Goal: Communication & Community: Participate in discussion

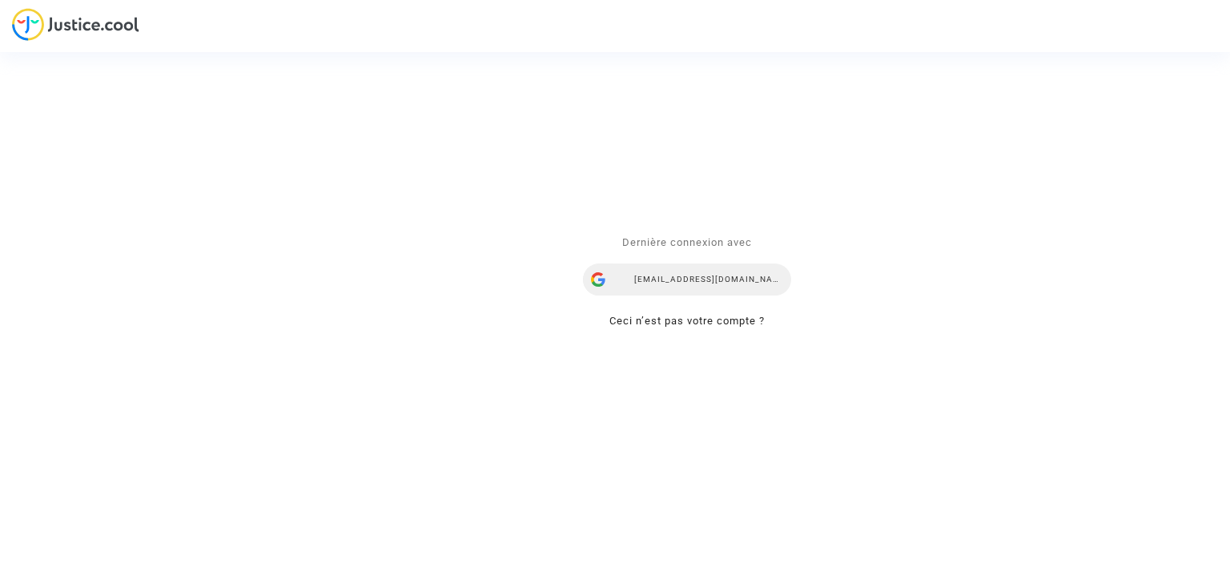
click at [693, 281] on div "[EMAIL_ADDRESS][DOMAIN_NAME]" at bounding box center [687, 280] width 208 height 32
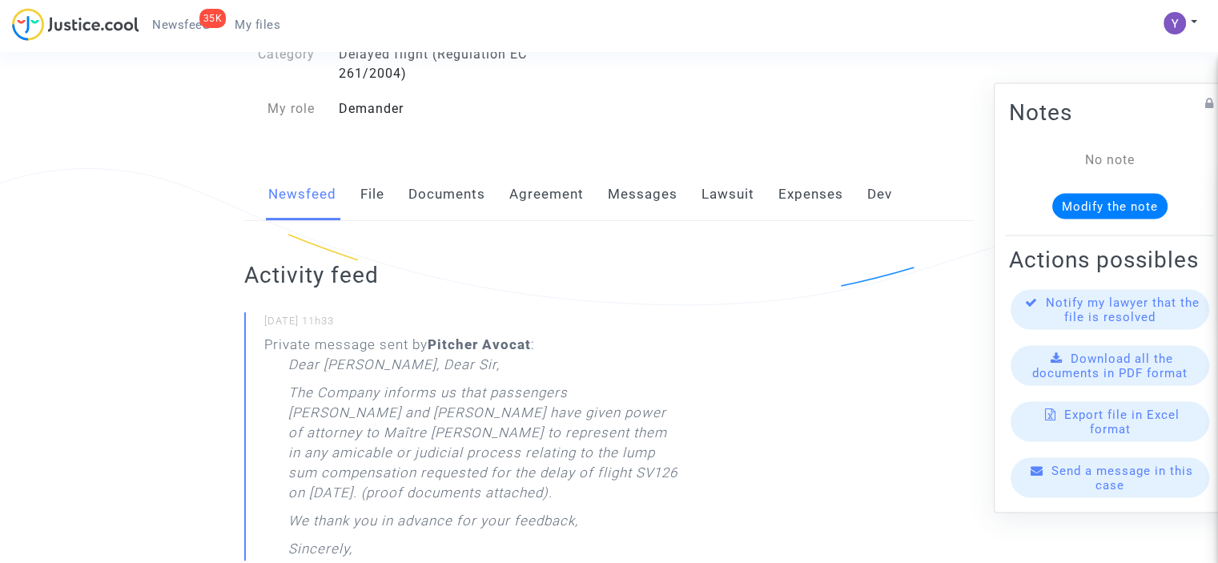
scroll to position [80, 0]
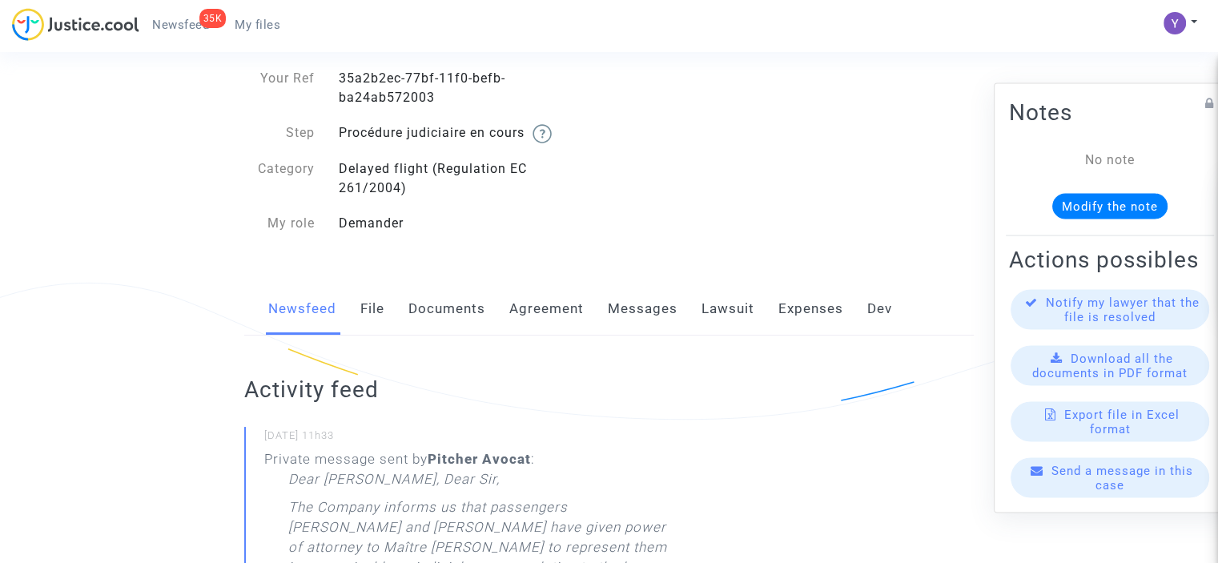
click at [367, 313] on link "File" at bounding box center [372, 309] width 24 height 53
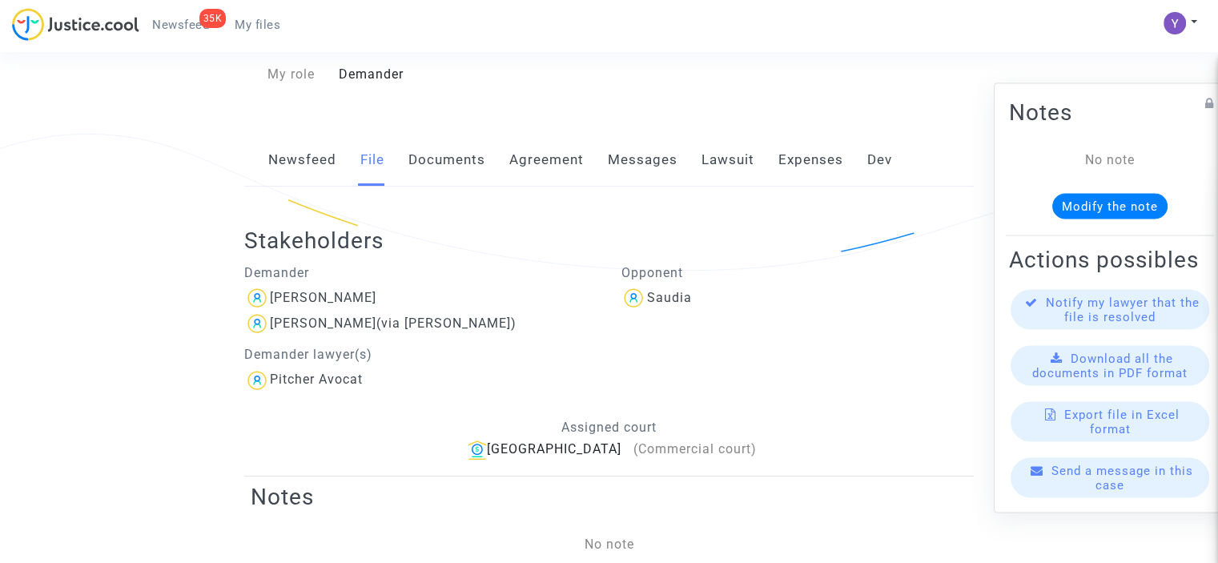
scroll to position [160, 0]
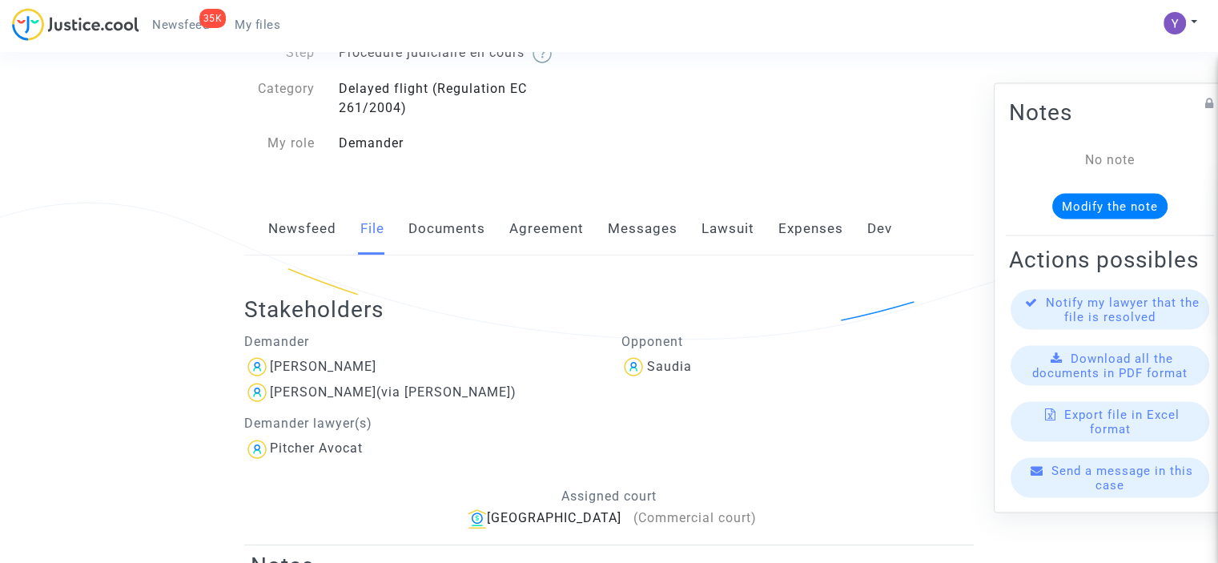
click at [442, 240] on link "Documents" at bounding box center [447, 229] width 77 height 53
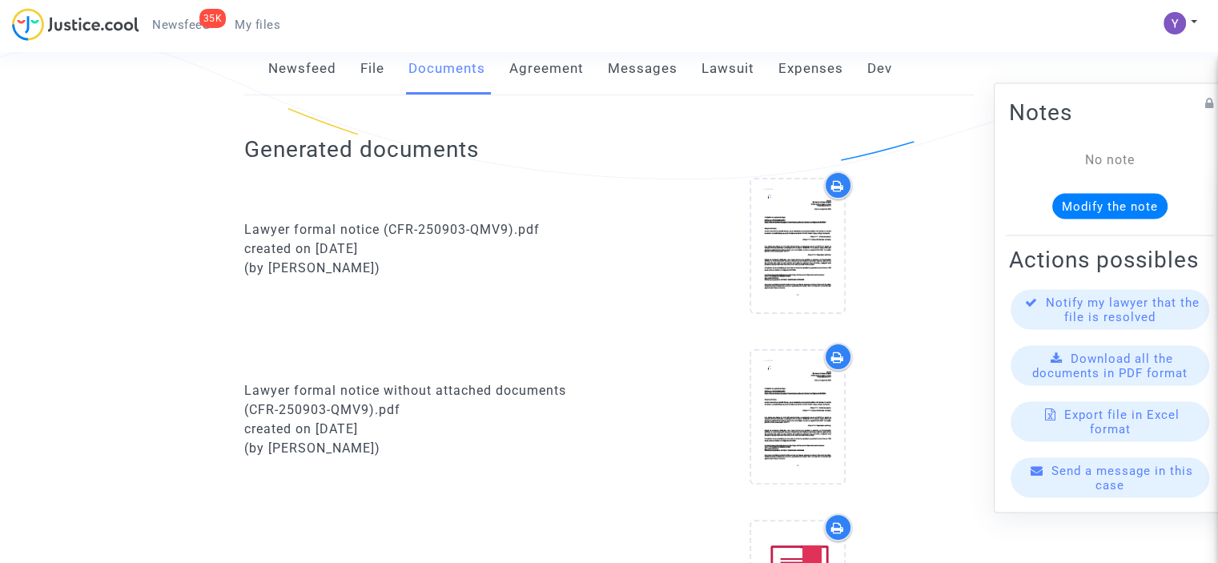
scroll to position [160, 0]
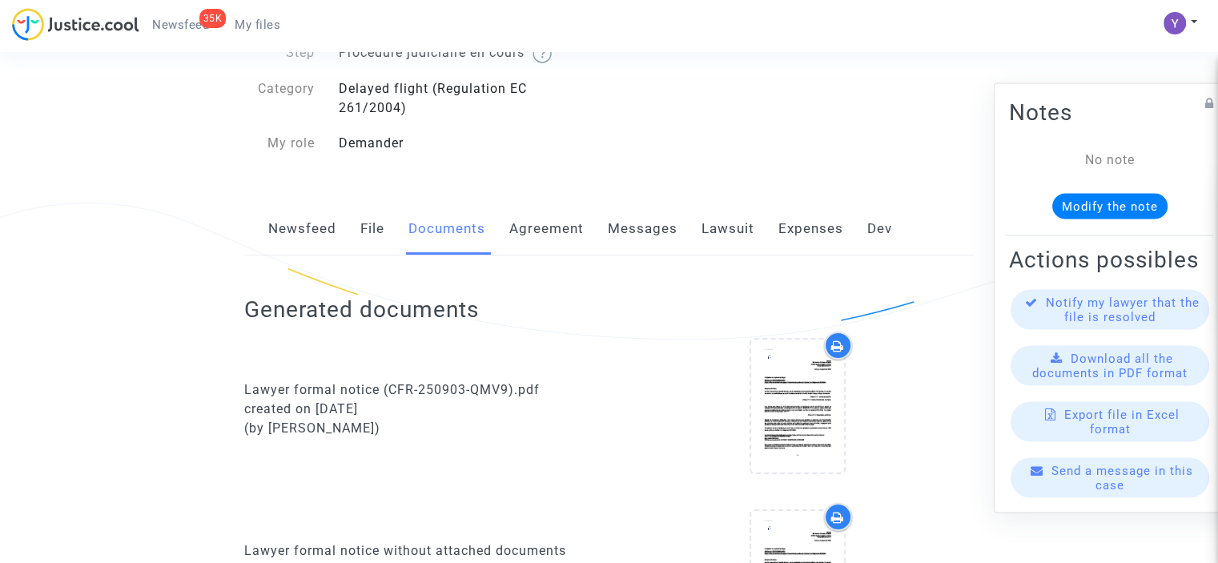
click at [654, 212] on link "Messages" at bounding box center [643, 229] width 70 height 53
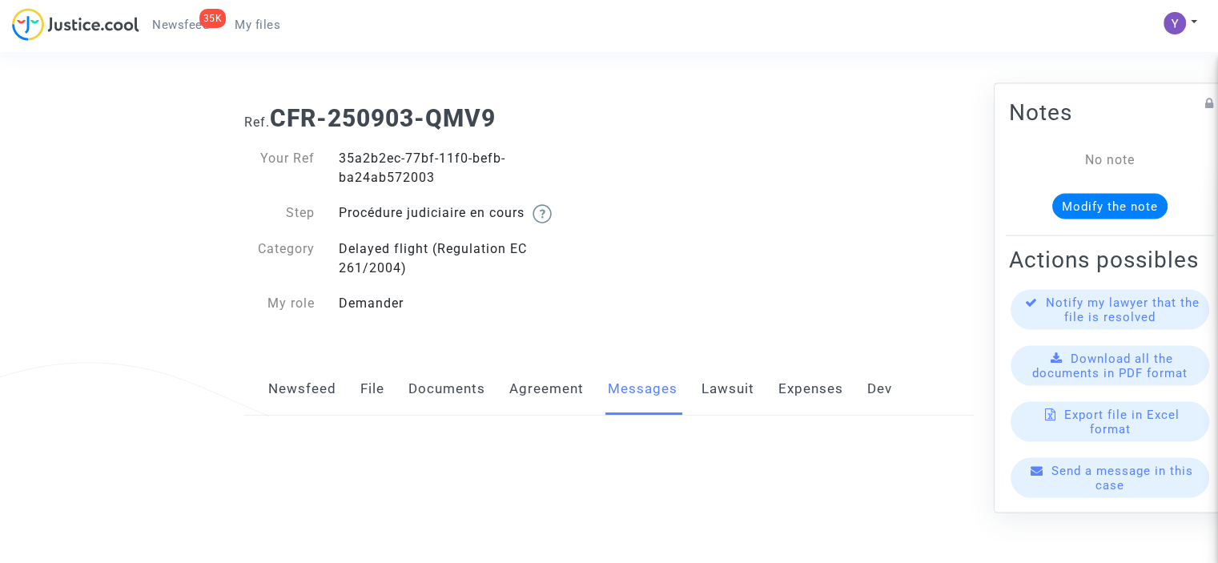
click at [658, 227] on div "Ref. CFR-250903-QMV9 Your Ref 35a2b2ec-77bf-11f0-befb-ba24ab572003 Step Procédu…" at bounding box center [609, 211] width 754 height 238
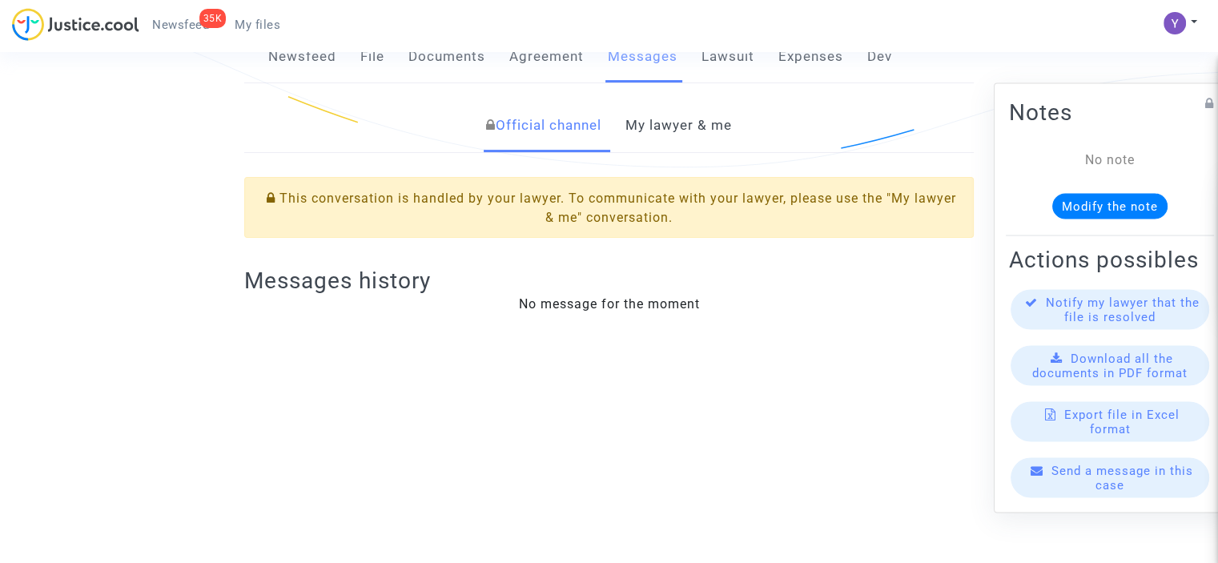
scroll to position [417, 0]
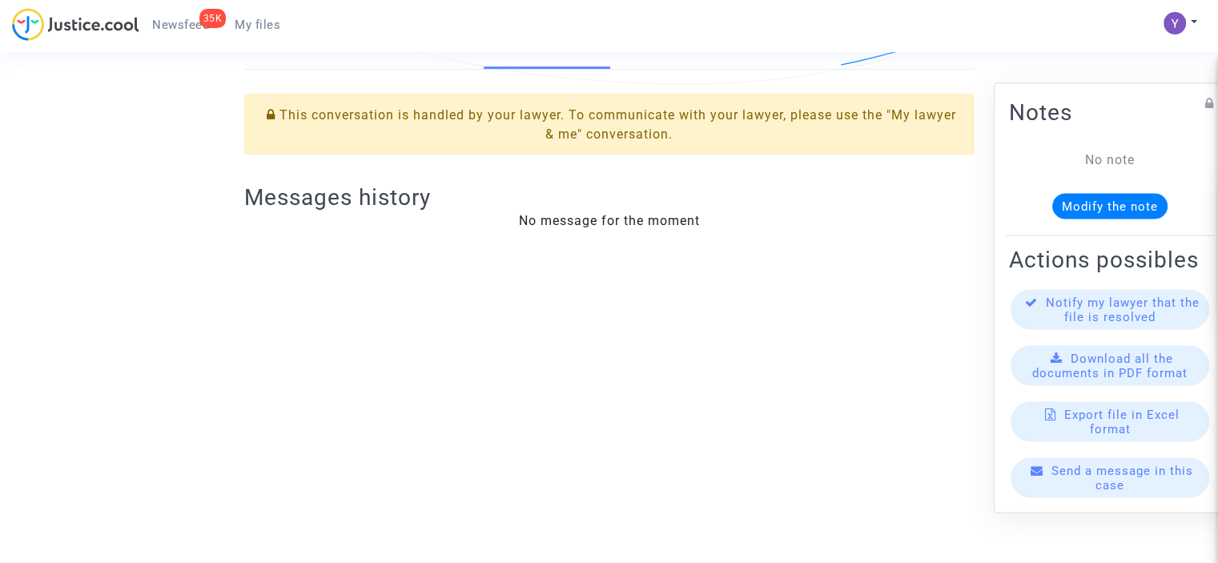
click at [1111, 483] on span "Send a message in this case" at bounding box center [1123, 477] width 142 height 29
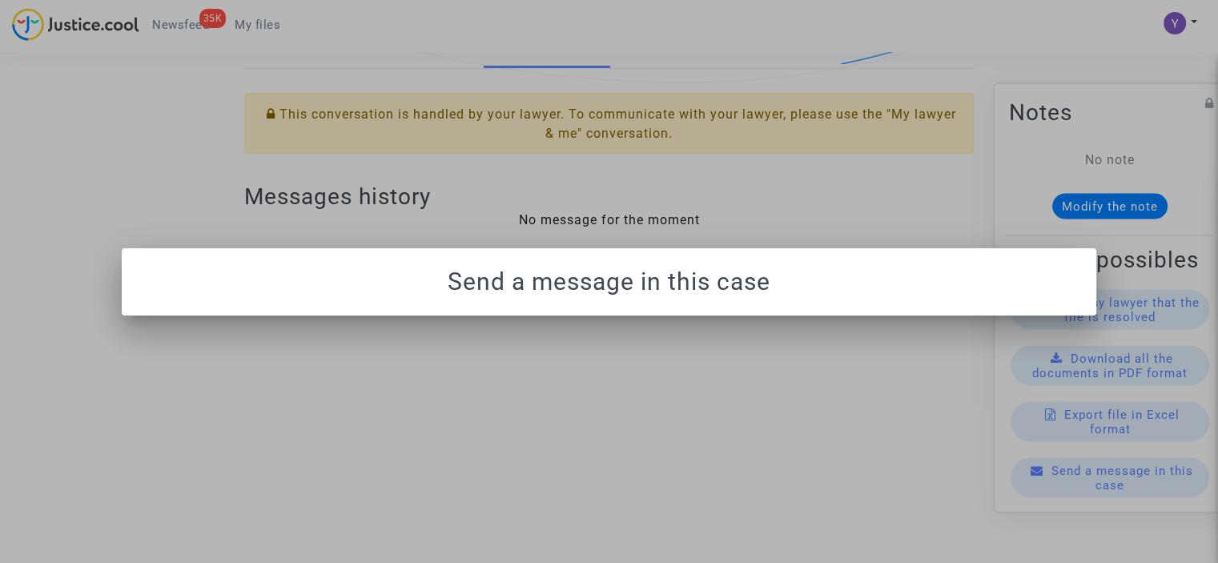
scroll to position [0, 0]
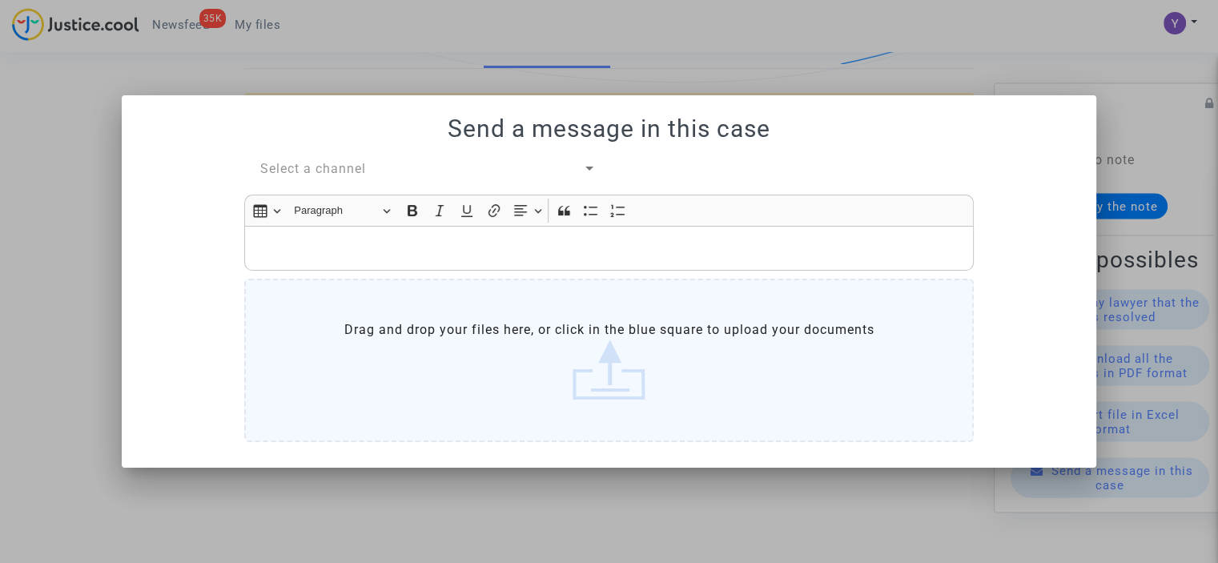
click at [371, 170] on div "Select a channel" at bounding box center [421, 168] width 323 height 19
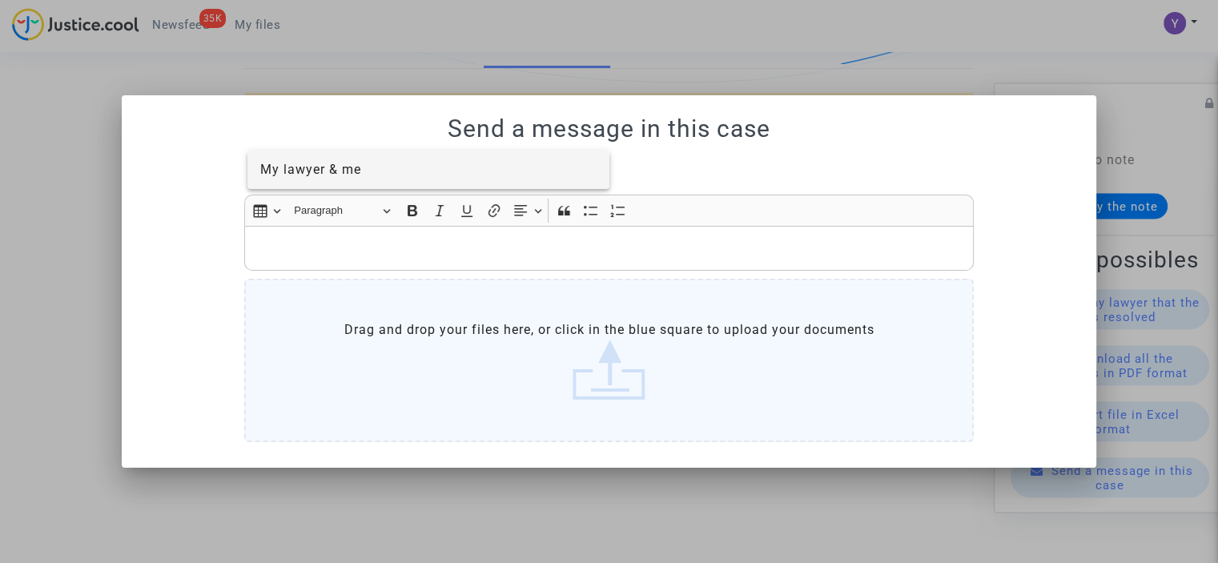
click at [333, 177] on span "My lawyer & me" at bounding box center [310, 169] width 101 height 15
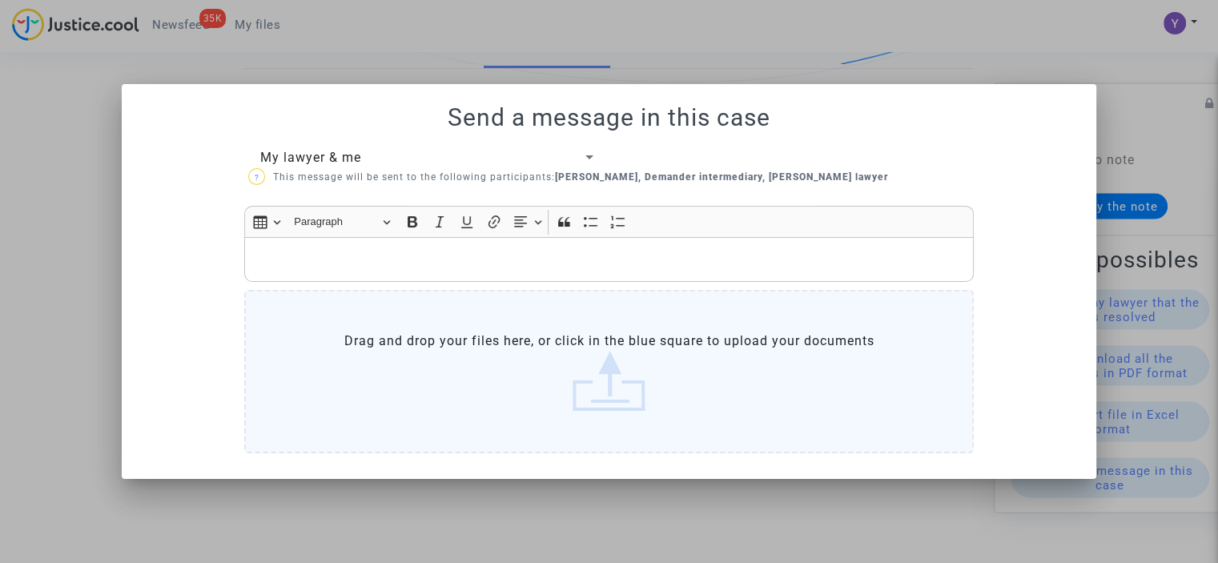
click at [335, 255] on p "Rich Text Editor, main" at bounding box center [609, 260] width 713 height 20
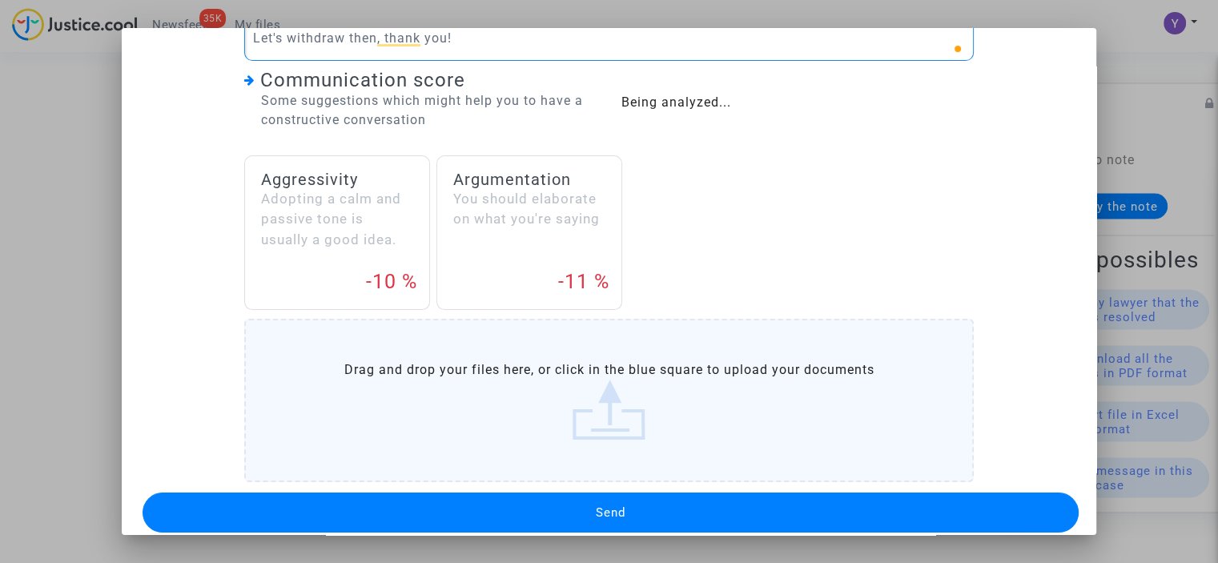
scroll to position [184, 0]
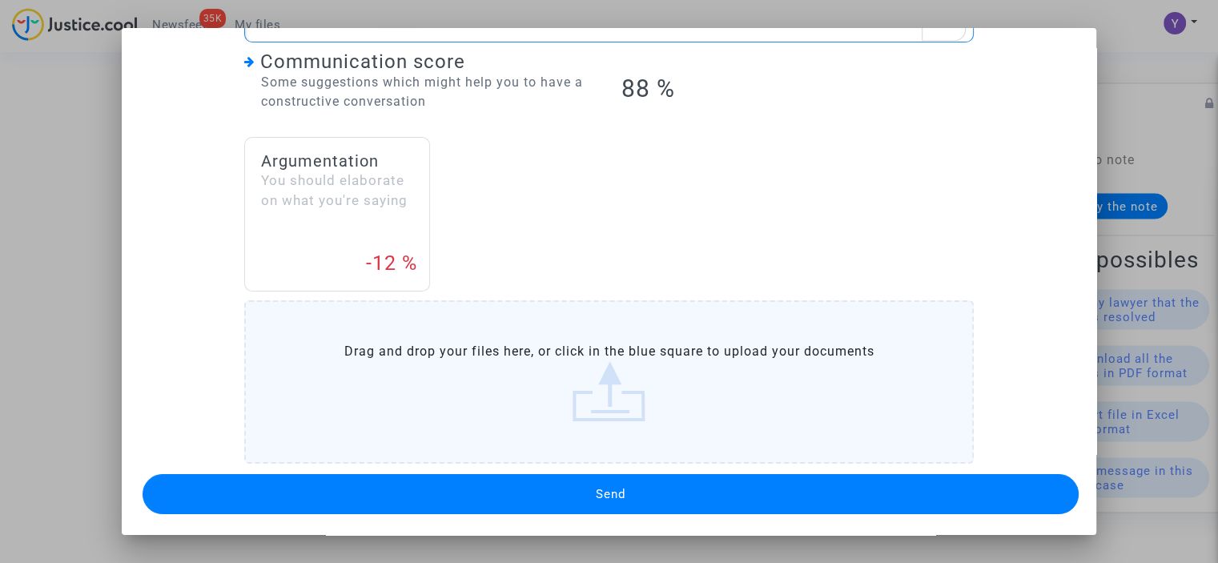
click at [581, 499] on button "Send" at bounding box center [611, 494] width 936 height 40
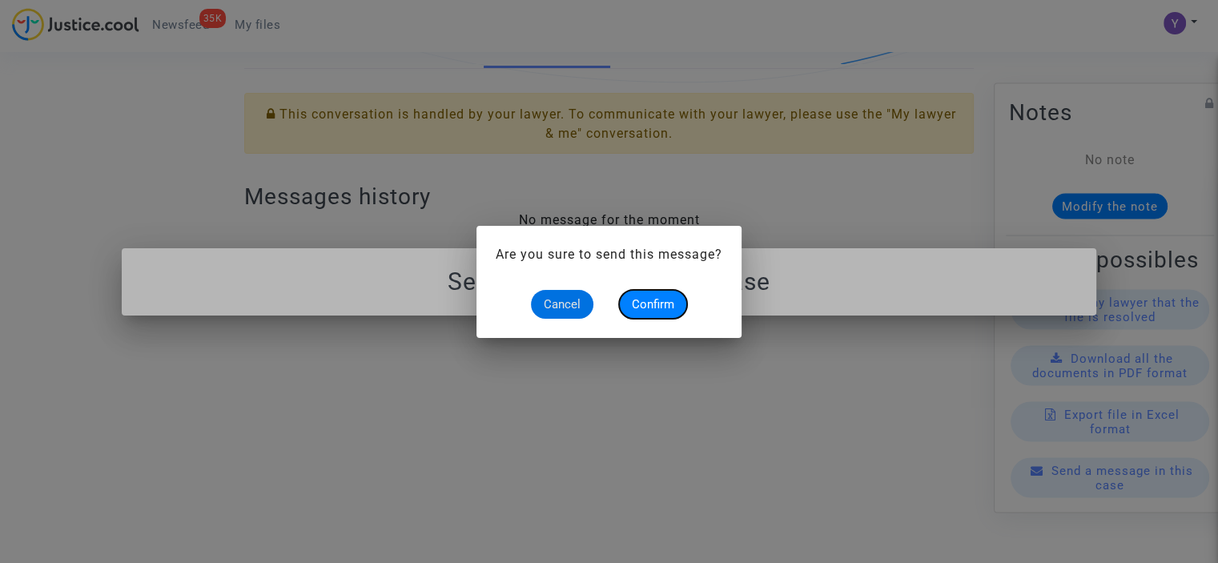
drag, startPoint x: 645, startPoint y: 306, endPoint x: 631, endPoint y: 297, distance: 16.2
click at [644, 306] on span "Confirm" at bounding box center [653, 304] width 42 height 14
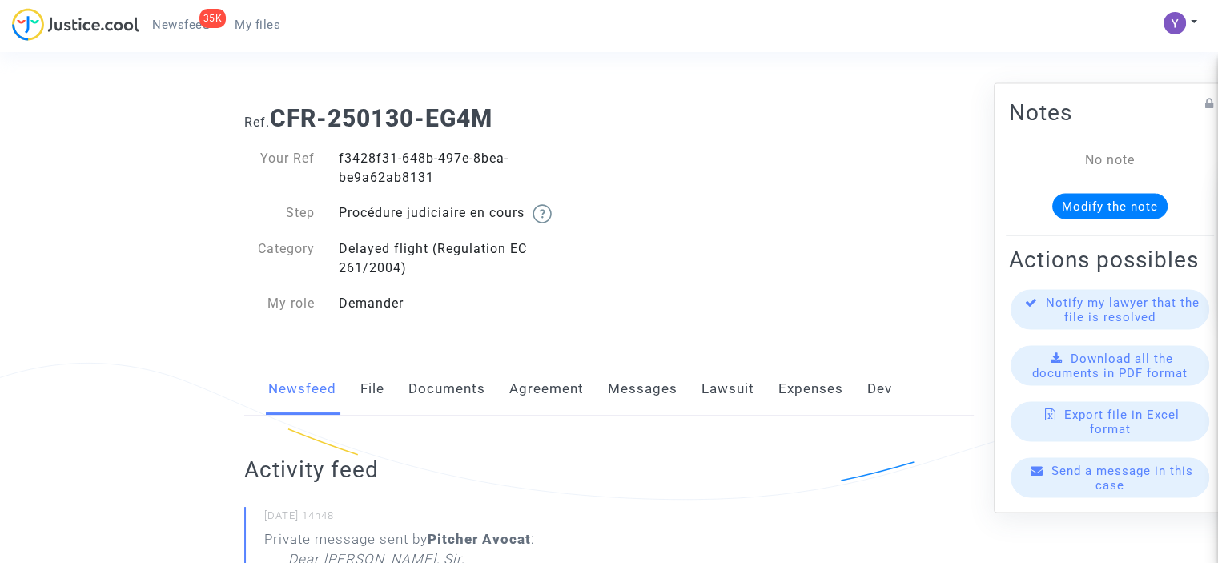
click at [1097, 492] on span "Send a message in this case" at bounding box center [1123, 477] width 142 height 29
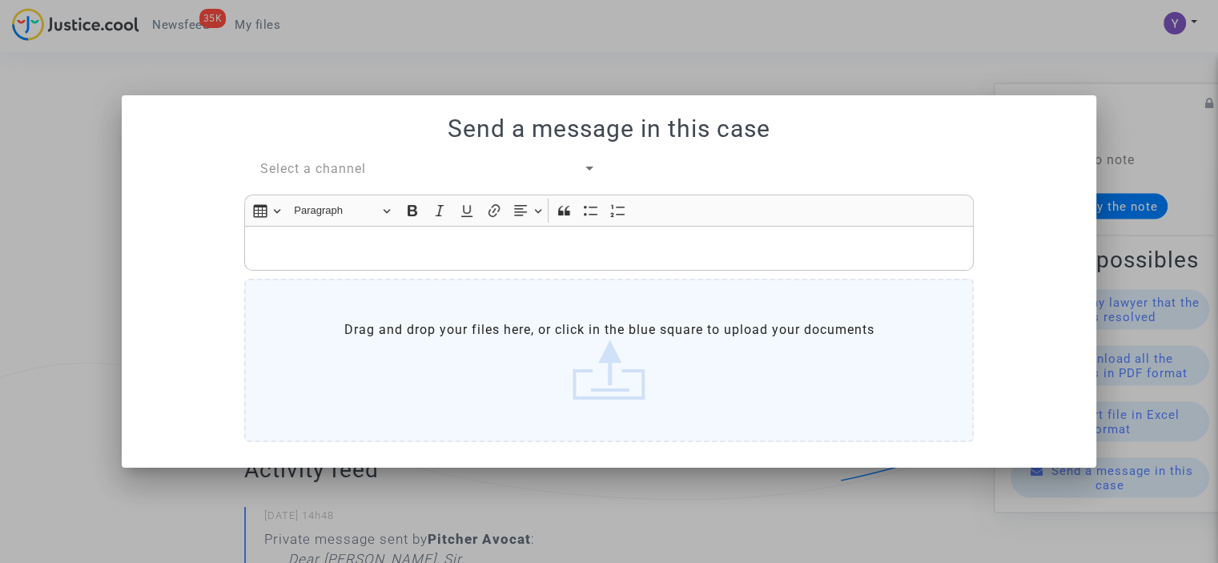
click at [343, 175] on span "Select a channel" at bounding box center [313, 168] width 106 height 15
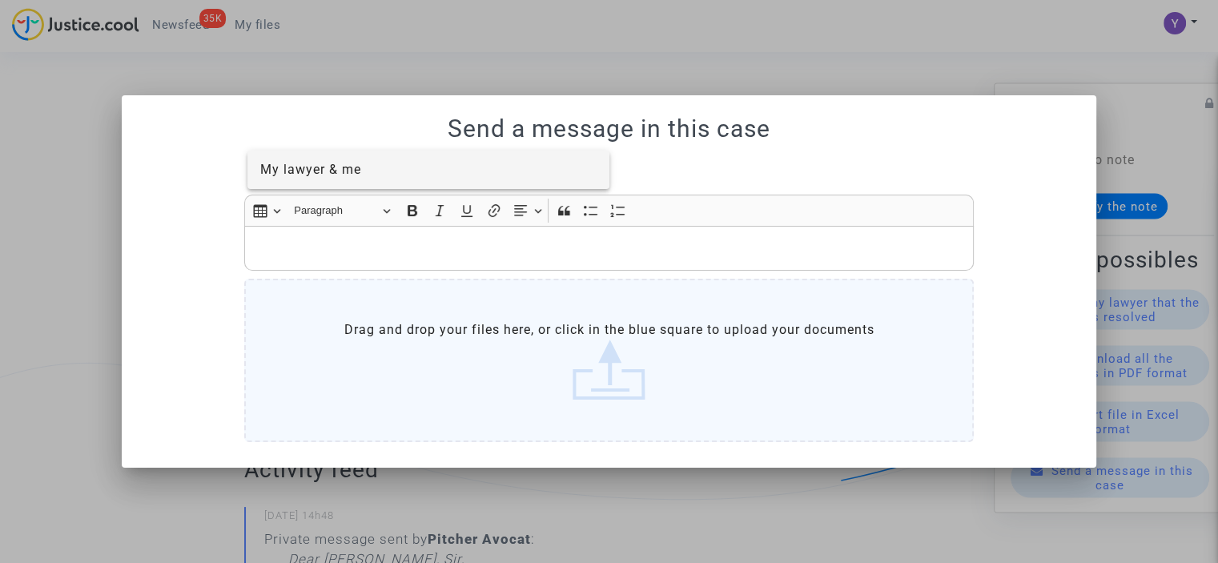
click at [338, 172] on span "My lawyer & me" at bounding box center [310, 169] width 101 height 15
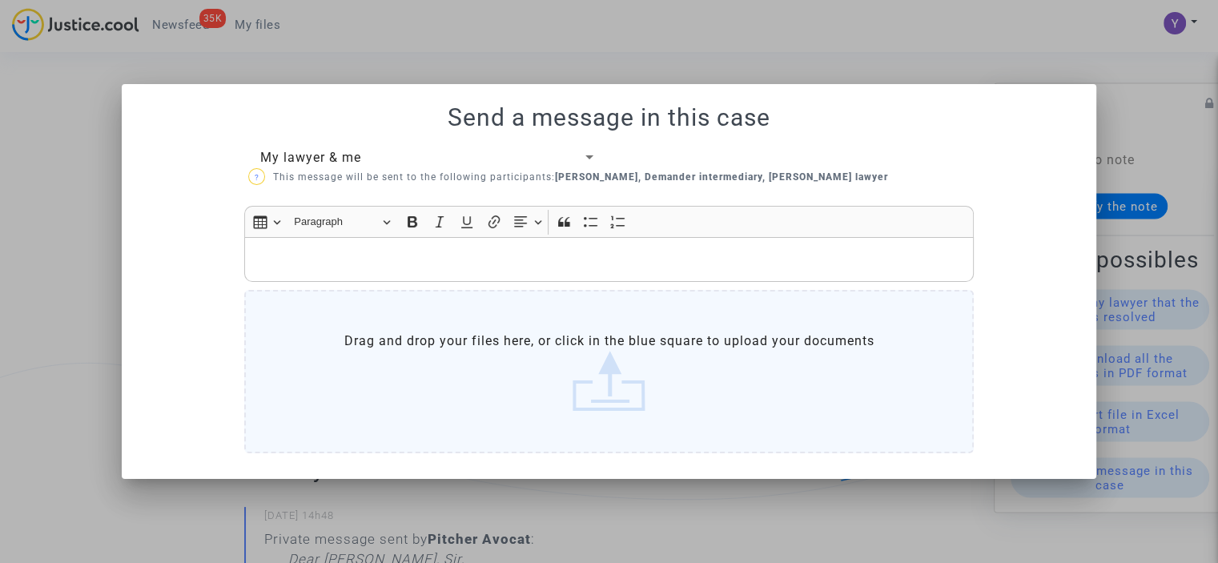
click at [356, 250] on p "Rich Text Editor, main" at bounding box center [609, 260] width 713 height 20
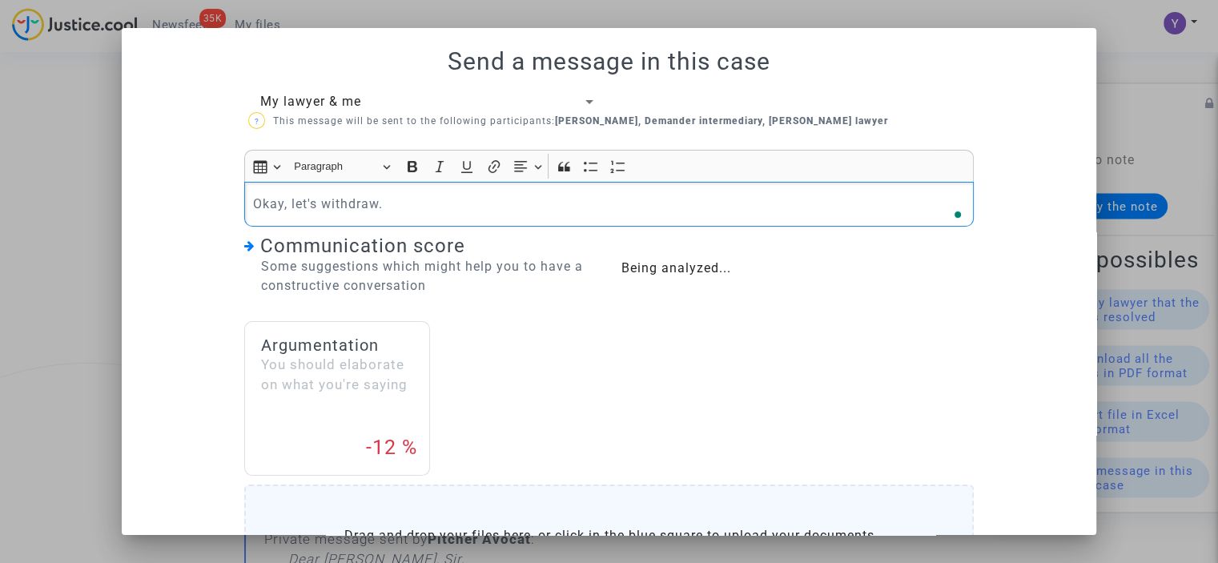
scroll to position [184, 0]
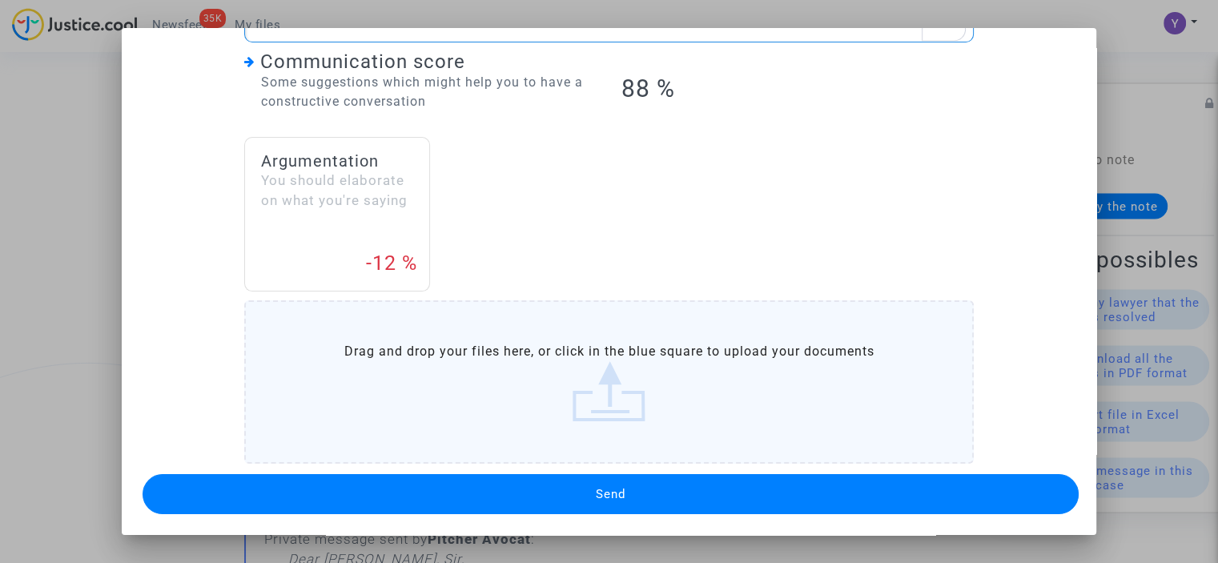
click at [517, 500] on button "Send" at bounding box center [611, 494] width 936 height 40
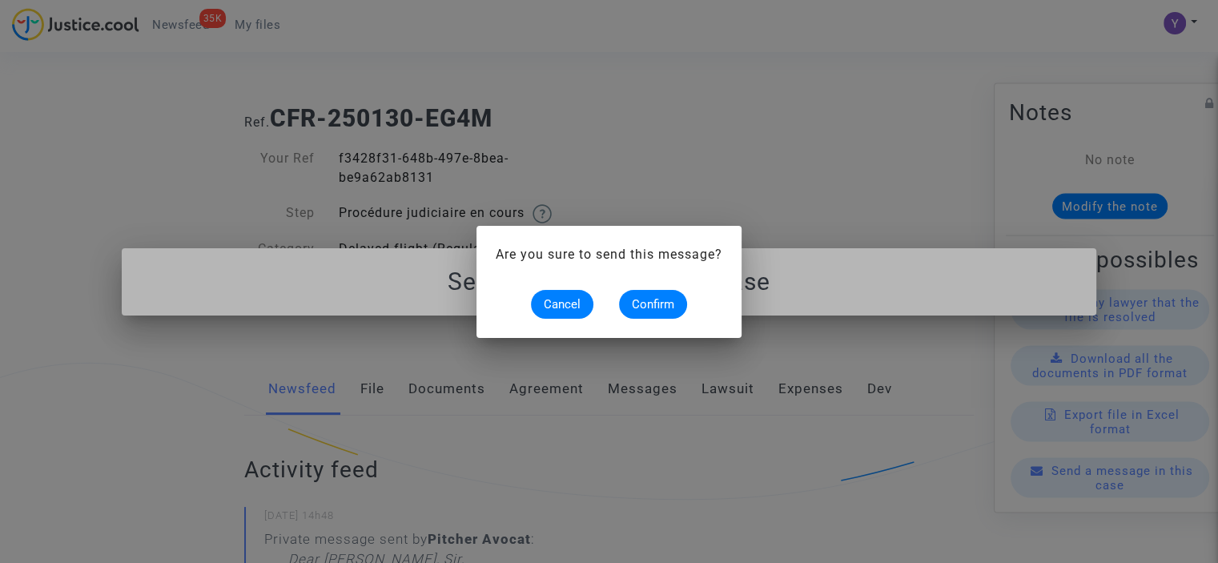
scroll to position [0, 0]
click at [639, 304] on span "Confirm" at bounding box center [653, 304] width 42 height 14
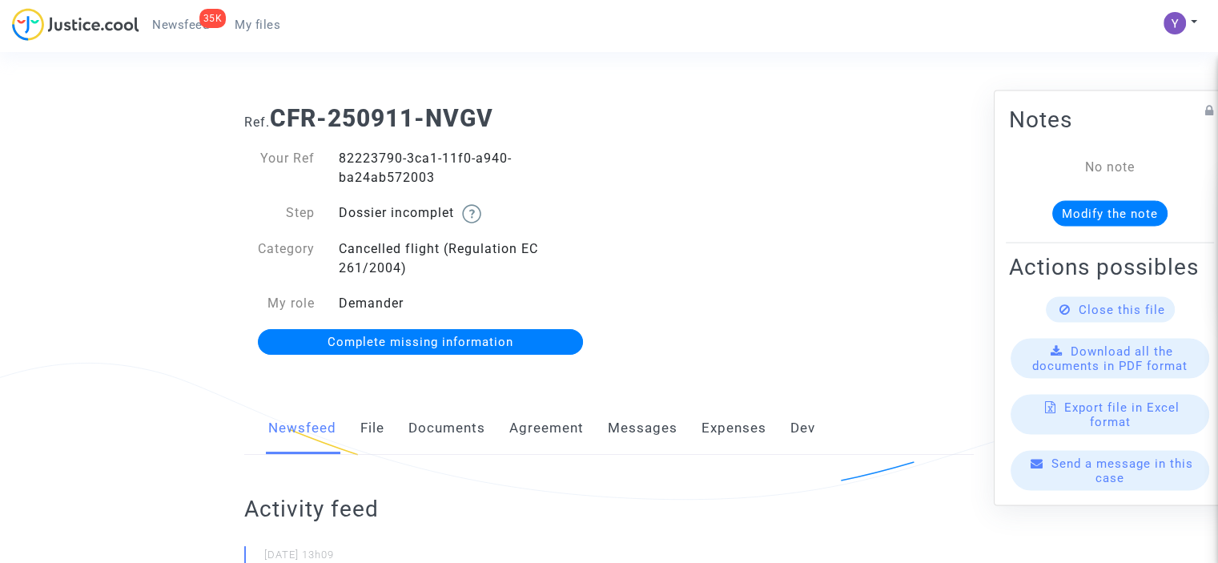
click at [1094, 485] on span "Send a message in this case" at bounding box center [1123, 470] width 142 height 29
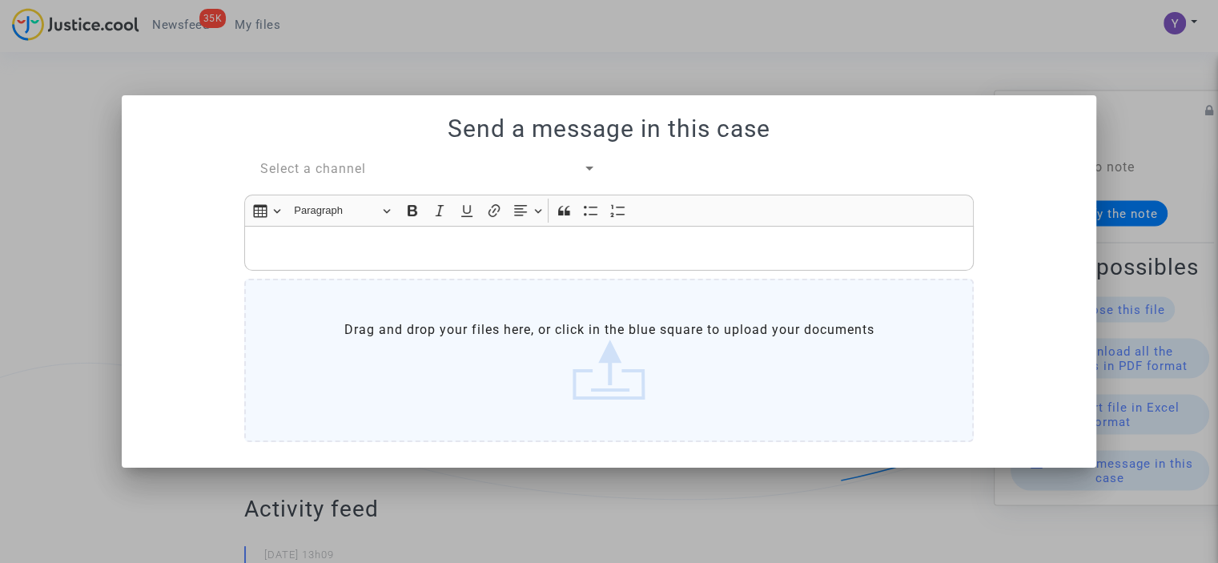
click at [327, 159] on div "Send a message in this case Select a channel Rich Text Editor Insert table Inse…" at bounding box center [609, 282] width 936 height 334
click at [346, 166] on span "Select a channel" at bounding box center [313, 168] width 106 height 15
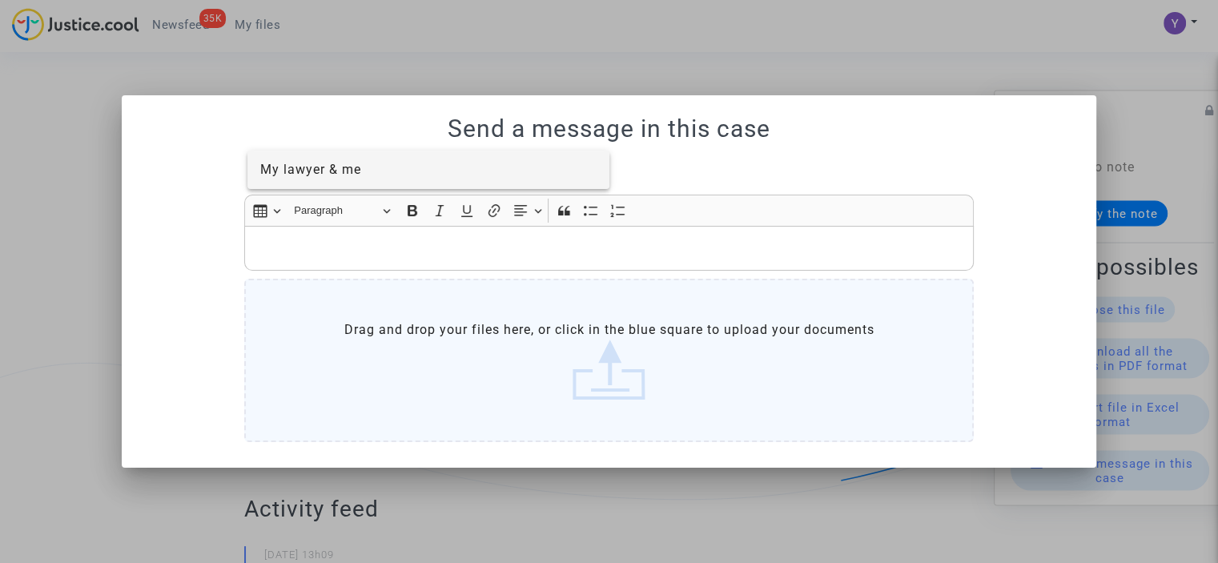
click at [344, 166] on span "My lawyer & me" at bounding box center [310, 169] width 101 height 15
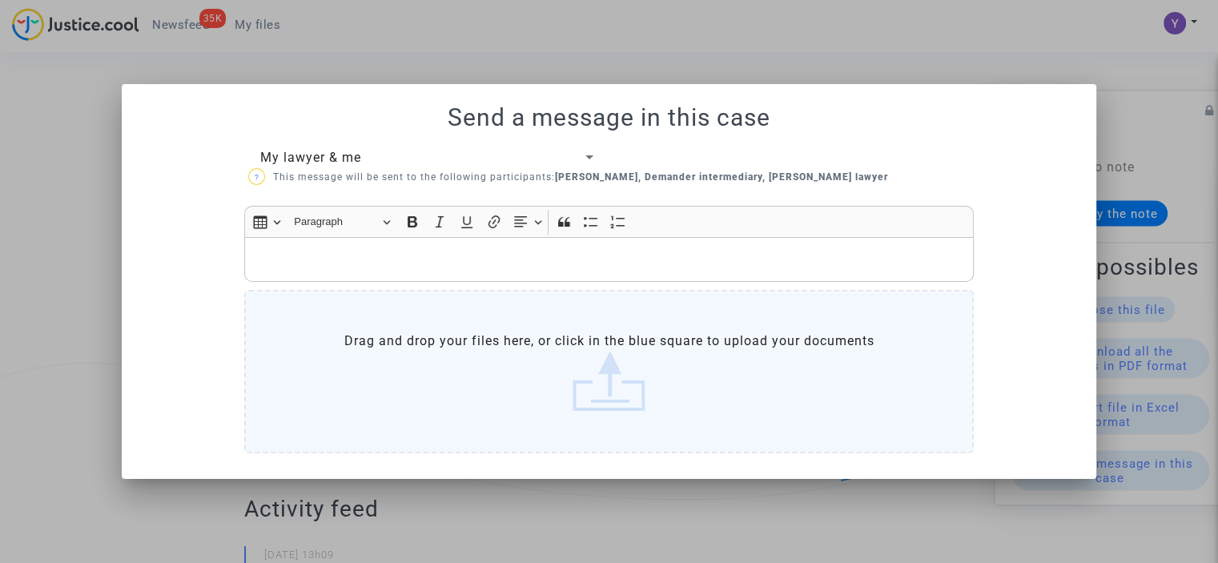
click at [327, 252] on p "Rich Text Editor, main" at bounding box center [609, 260] width 713 height 20
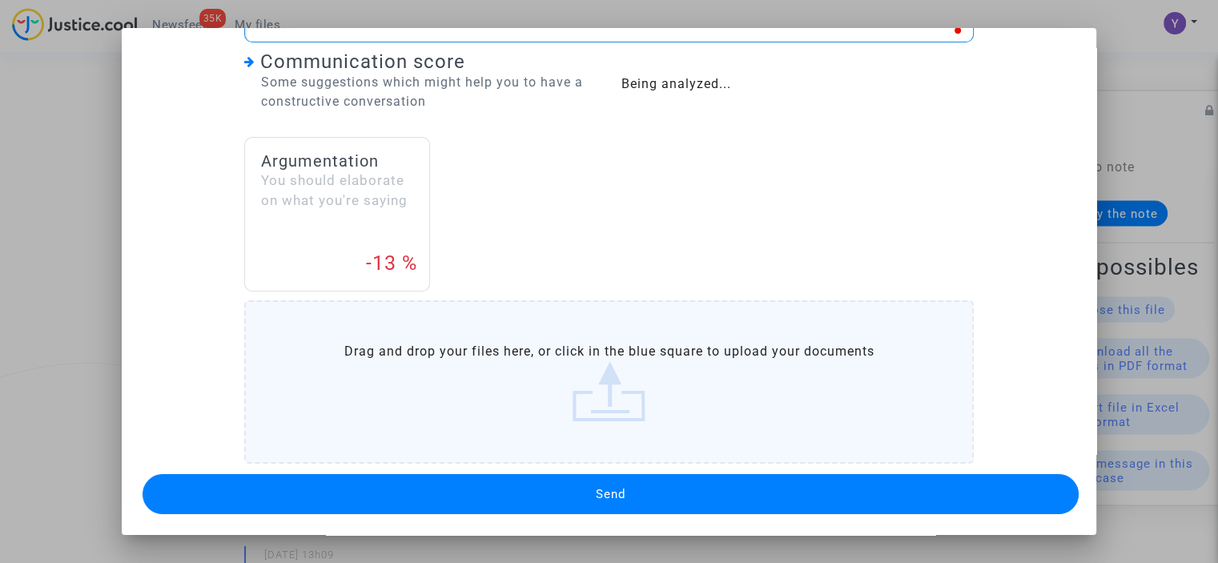
scroll to position [12, 0]
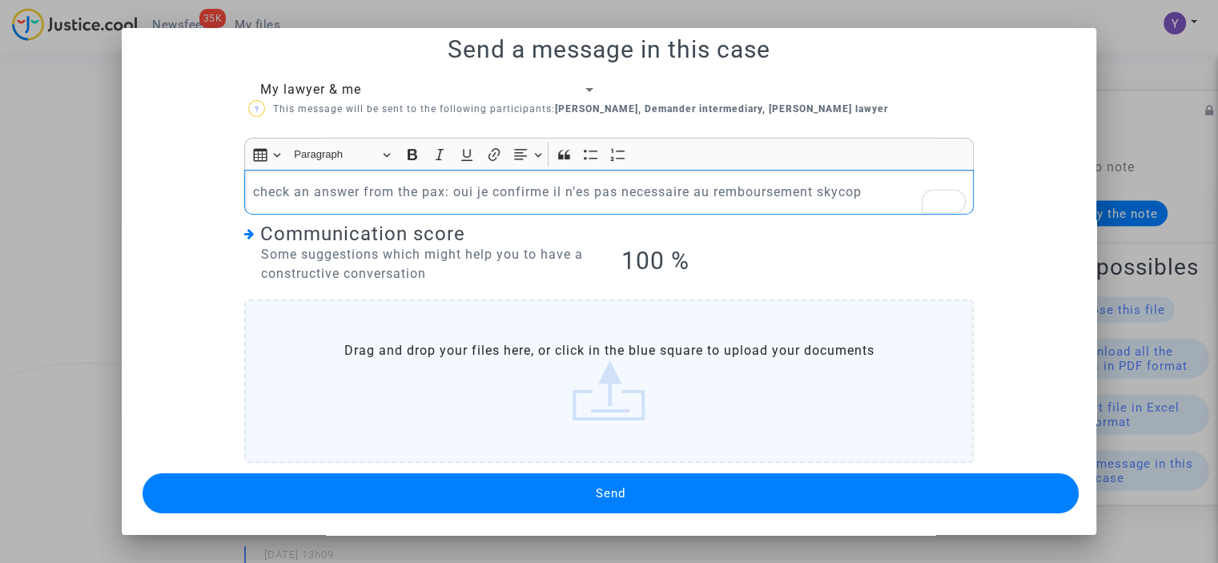
click at [574, 485] on button "Send" at bounding box center [611, 493] width 936 height 40
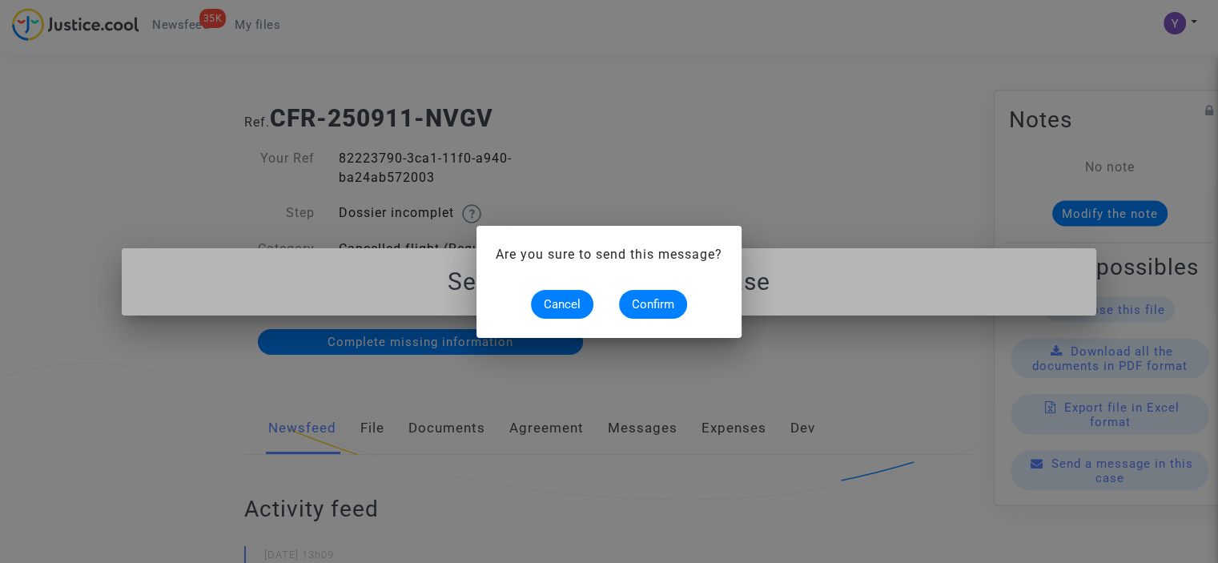
scroll to position [0, 0]
click at [640, 304] on span "Confirm" at bounding box center [653, 304] width 42 height 14
